Goal: Information Seeking & Learning: Learn about a topic

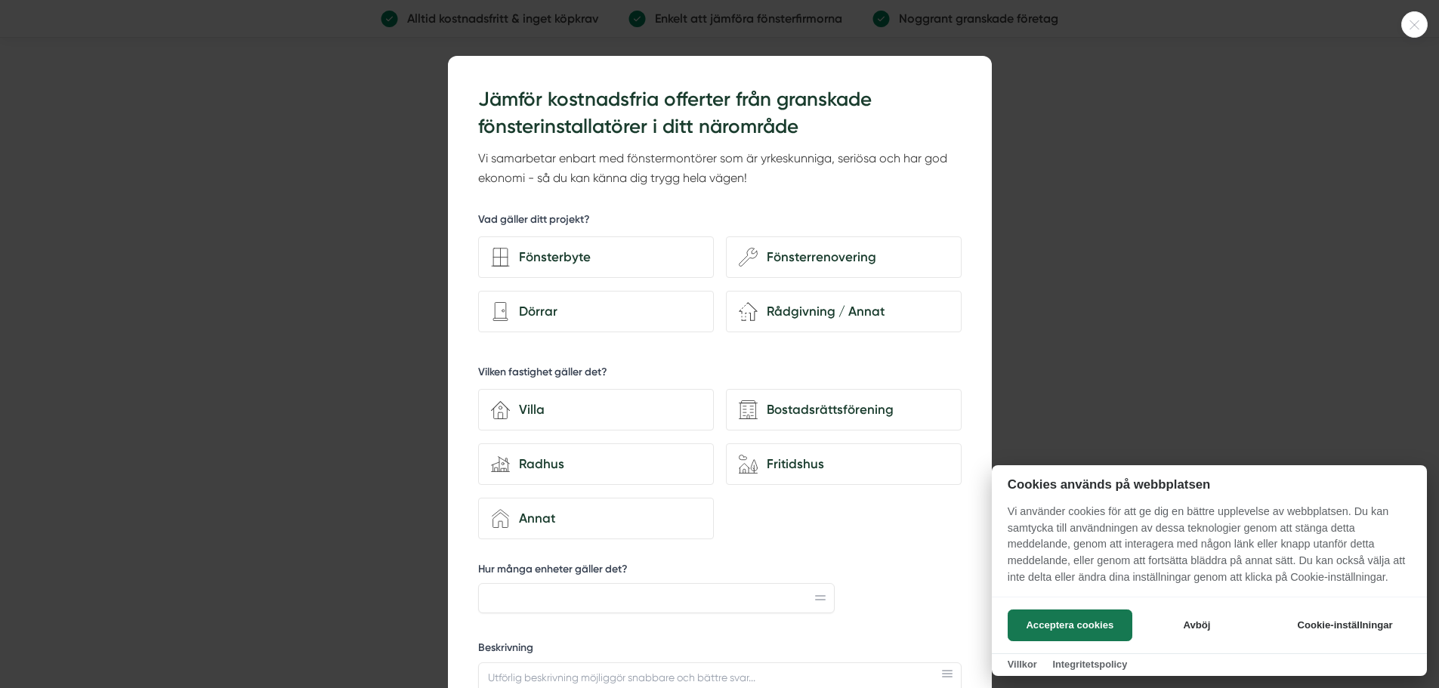
scroll to position [2843, 0]
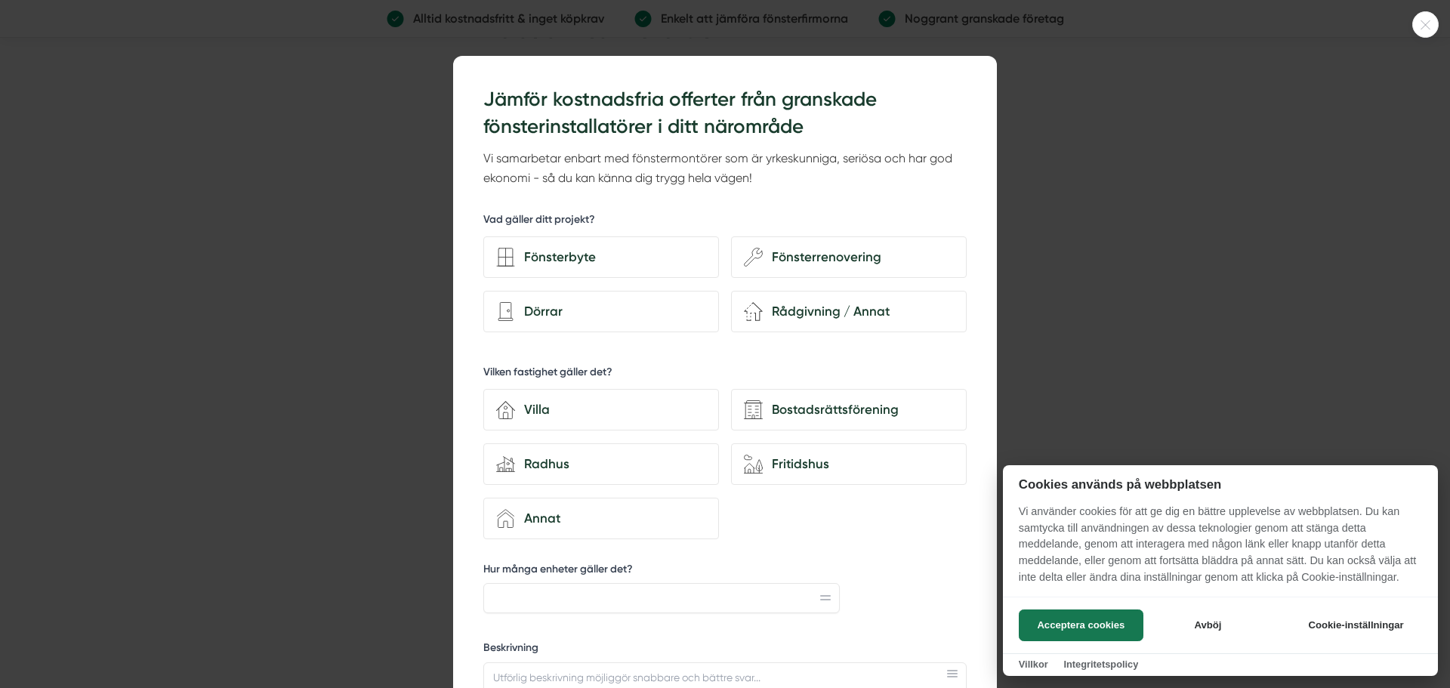
click at [1163, 230] on div at bounding box center [725, 344] width 1450 height 688
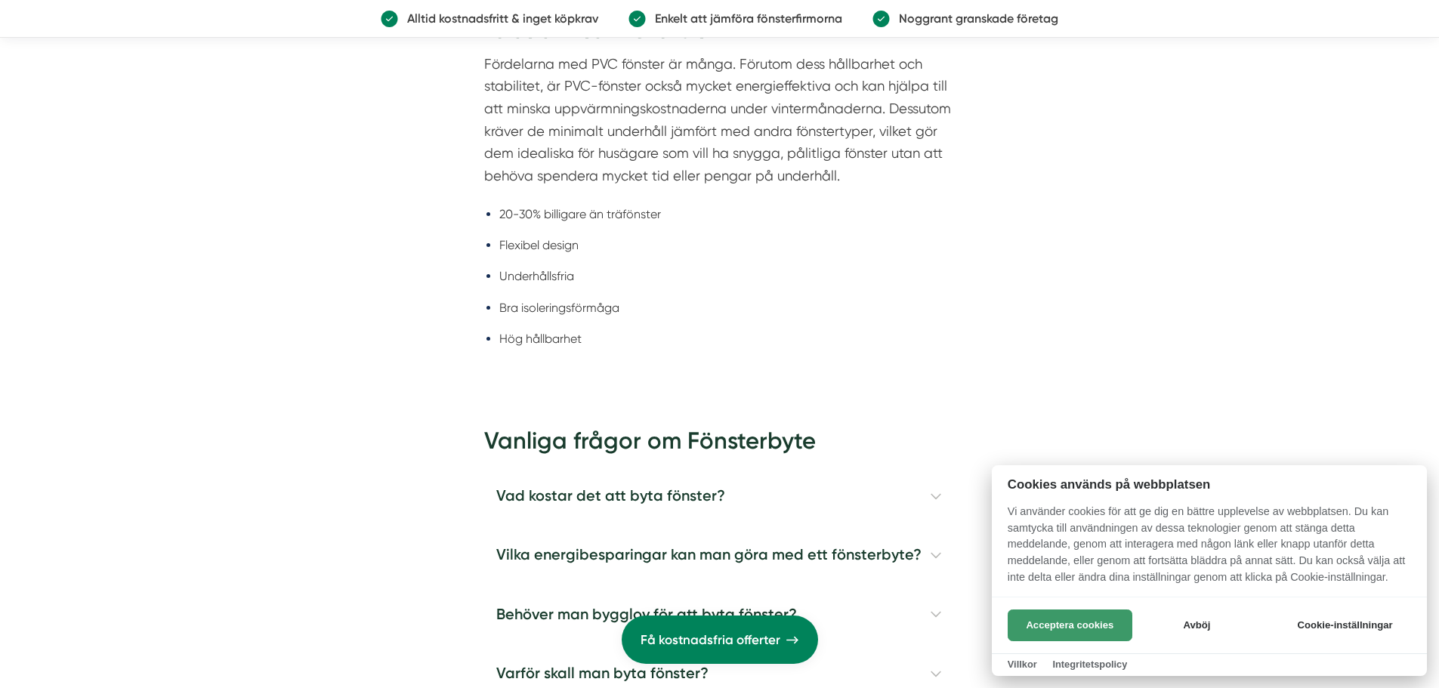
click at [1056, 615] on button "Acceptera cookies" at bounding box center [1070, 626] width 125 height 32
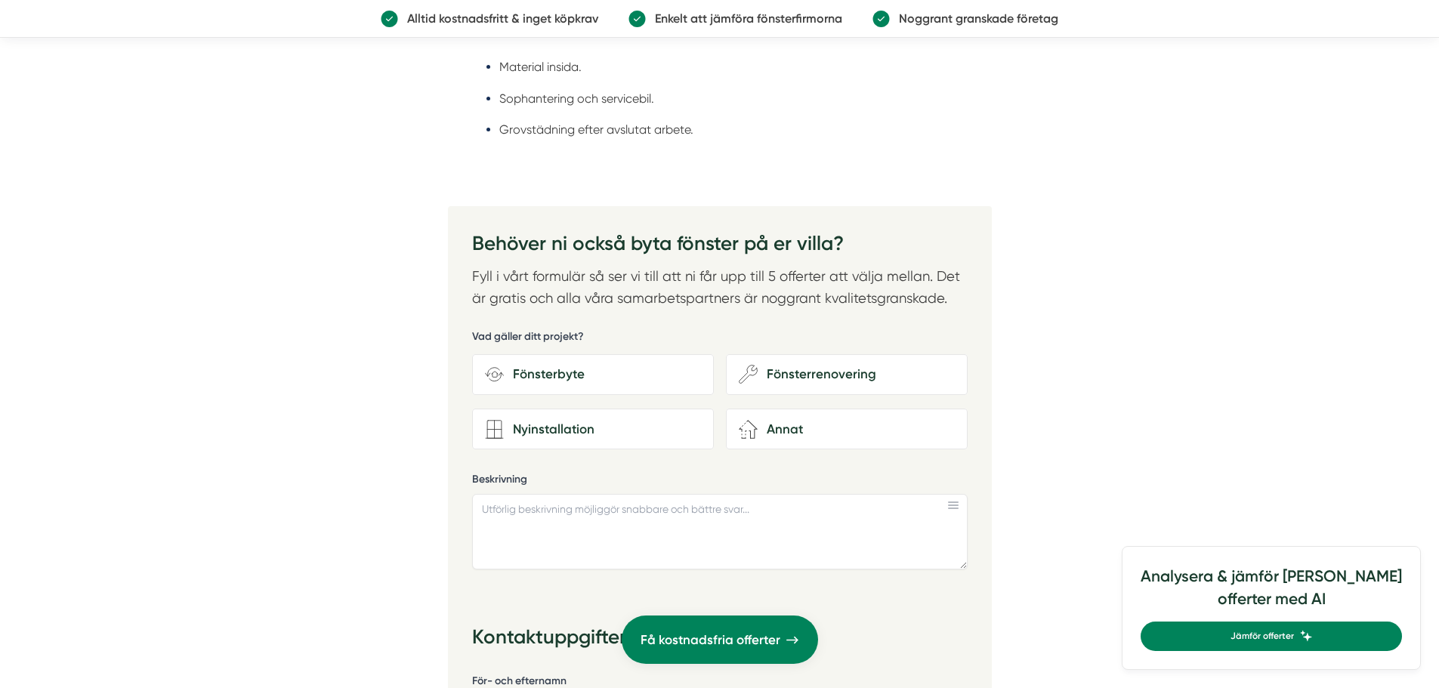
scroll to position [1776, 0]
click at [555, 420] on div "Nyinstallation" at bounding box center [602, 430] width 197 height 20
click at [0, 0] on input "Nyinstallation" at bounding box center [0, 0] width 0 height 0
click at [549, 421] on div "Nyinstallation" at bounding box center [602, 430] width 197 height 20
click at [0, 0] on input "Nyinstallation" at bounding box center [0, 0] width 0 height 0
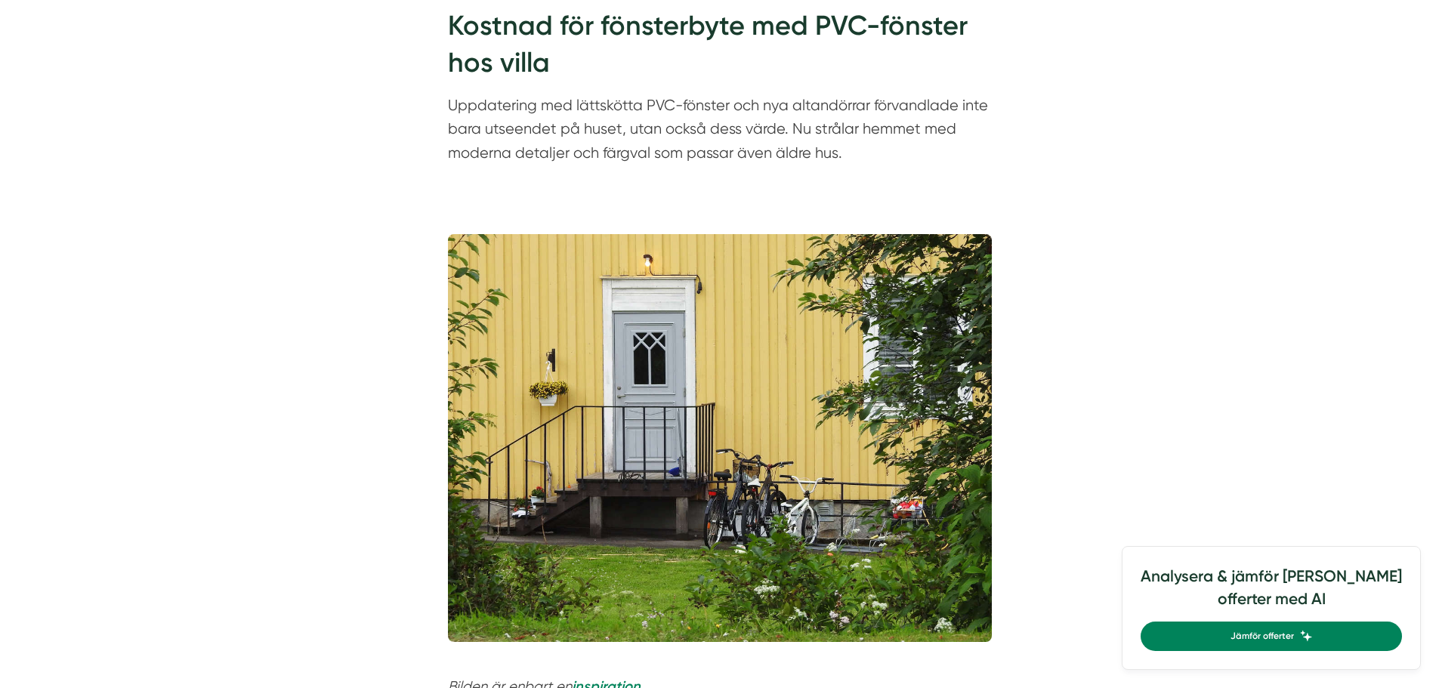
scroll to position [0, 0]
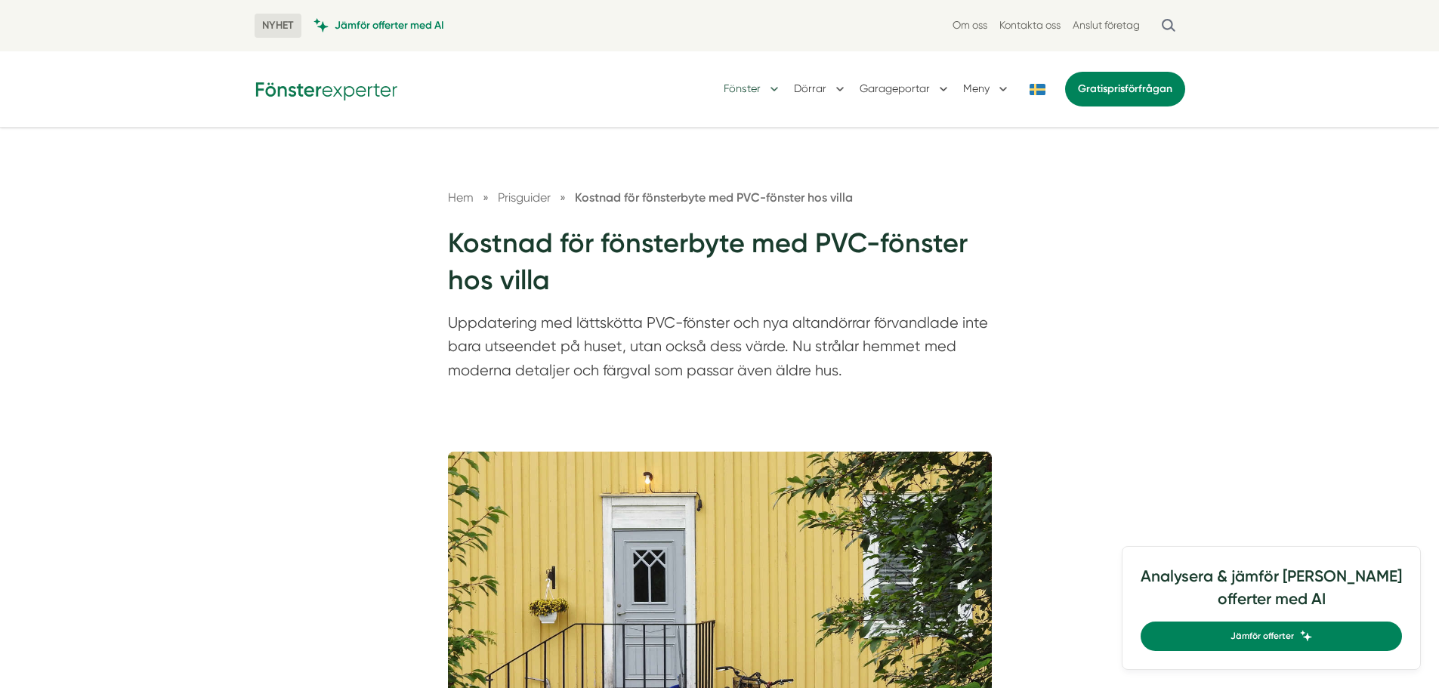
click at [771, 81] on button "Fönster" at bounding box center [753, 88] width 58 height 39
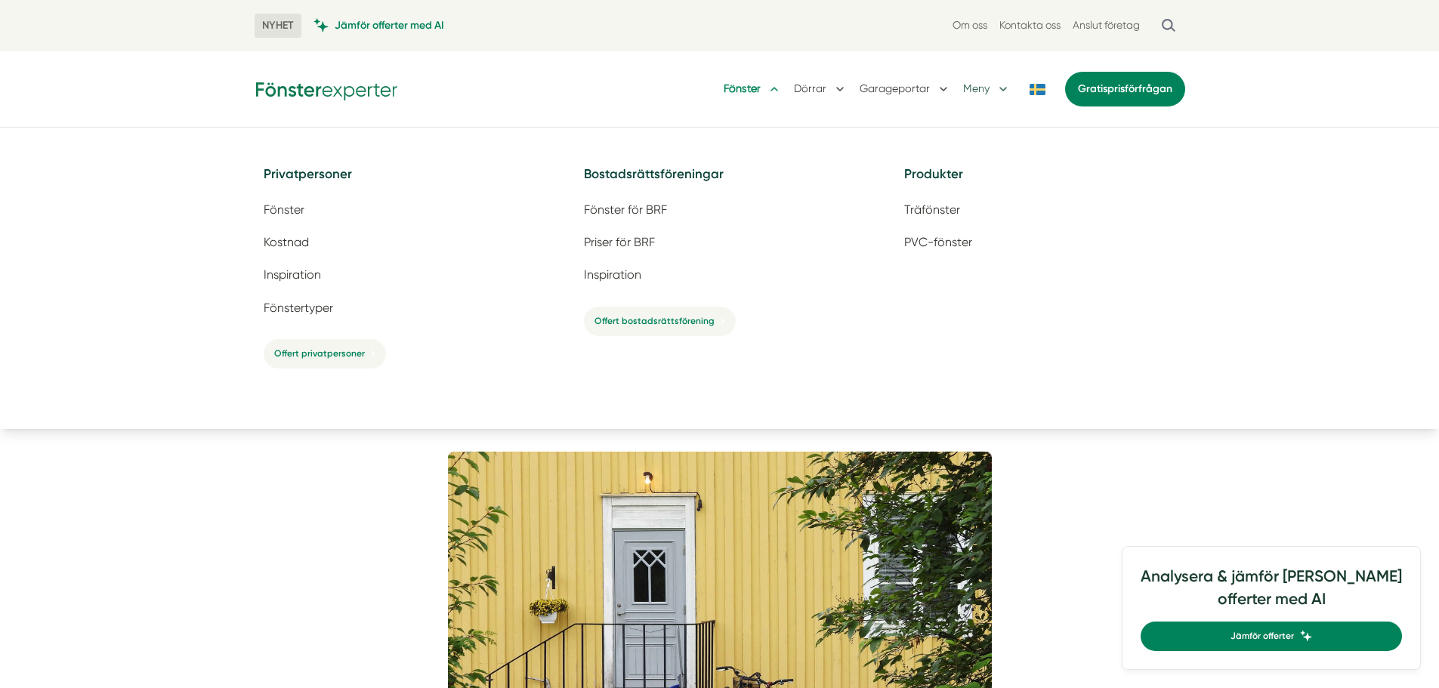
click at [978, 81] on button "Meny" at bounding box center [987, 88] width 48 height 39
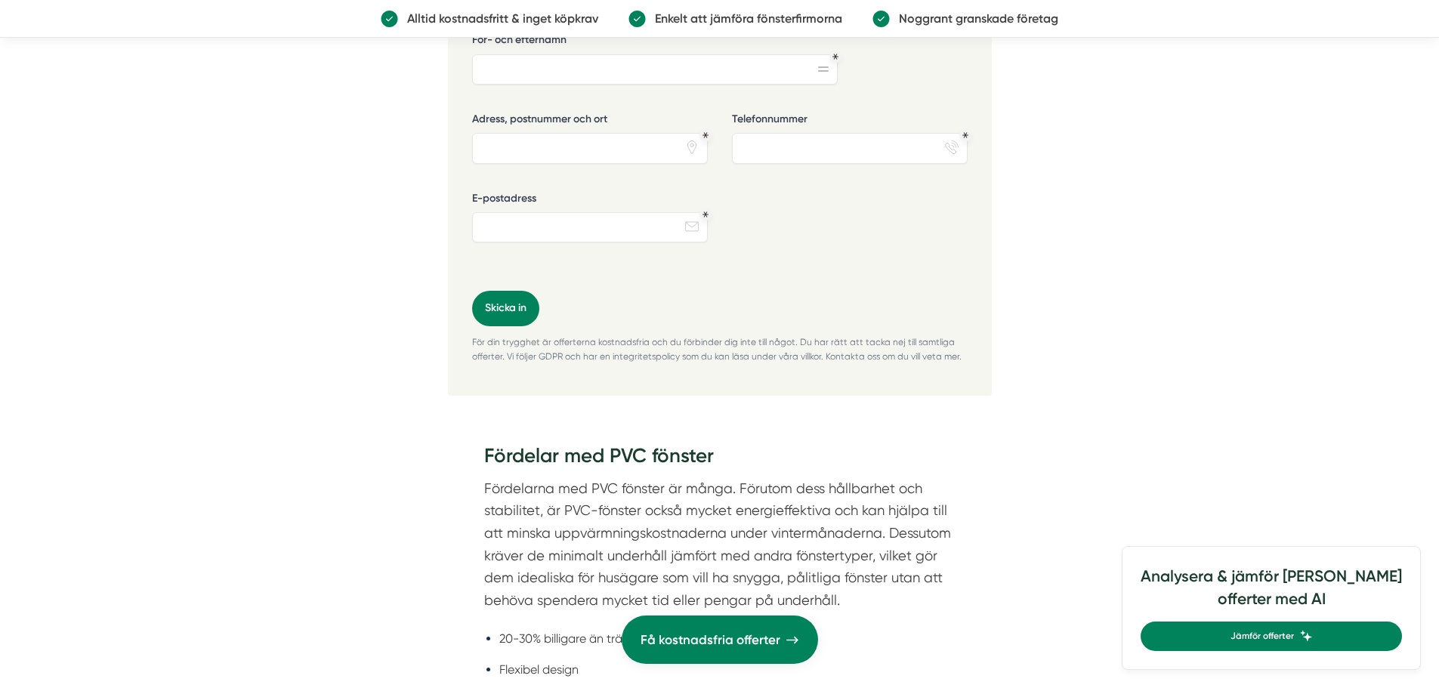
scroll to position [2245, 0]
